Goal: Find specific page/section: Find specific page/section

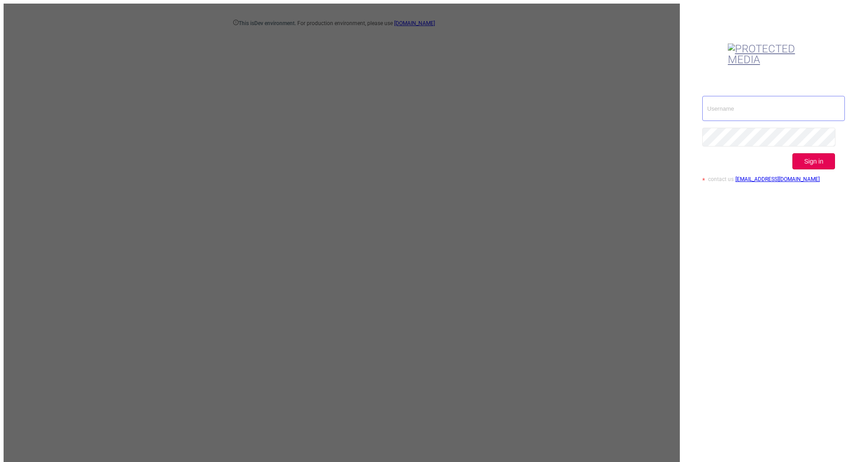
click at [742, 96] on input "text" at bounding box center [773, 108] width 143 height 25
type input "[EMAIL_ADDRESS][DOMAIN_NAME]"
click at [810, 153] on button "Sign in" at bounding box center [813, 161] width 43 height 16
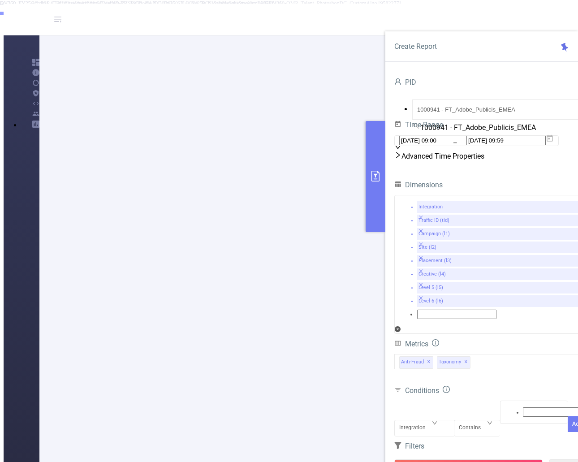
scroll to position [237, 0]
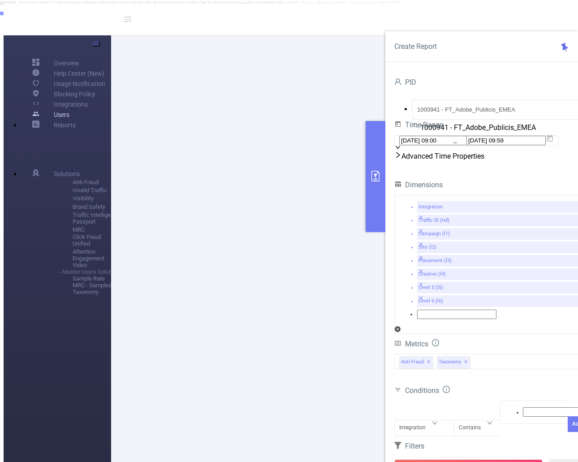
click at [37, 120] on link "Users" at bounding box center [50, 114] width 37 height 10
